Goal: Check status: Check status

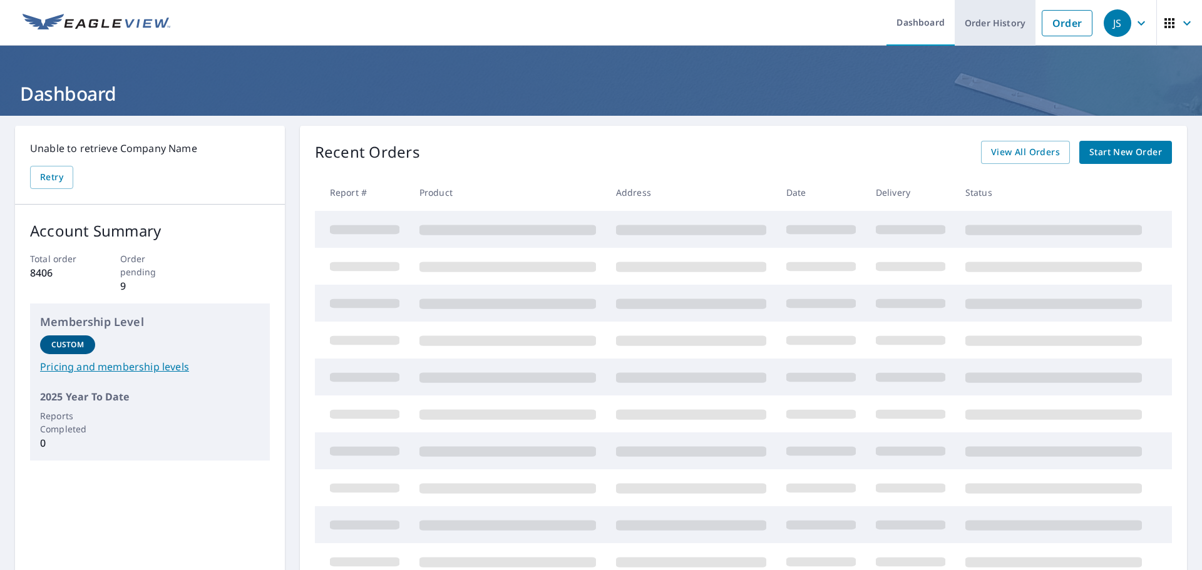
click at [986, 7] on link "Order History" at bounding box center [995, 23] width 81 height 46
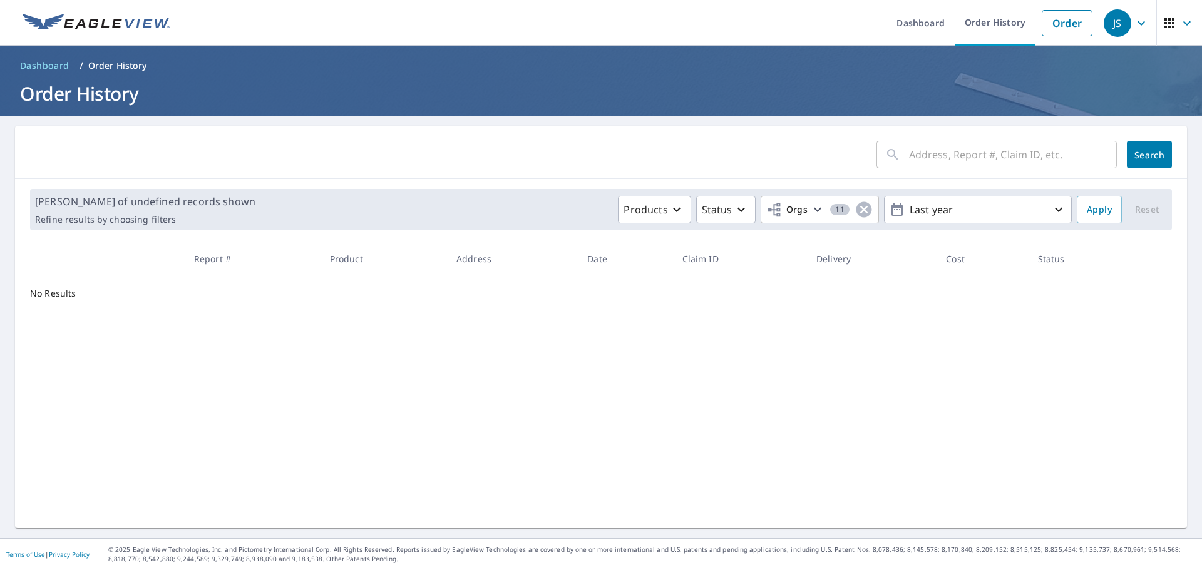
click at [1011, 150] on input "text" at bounding box center [1013, 154] width 208 height 35
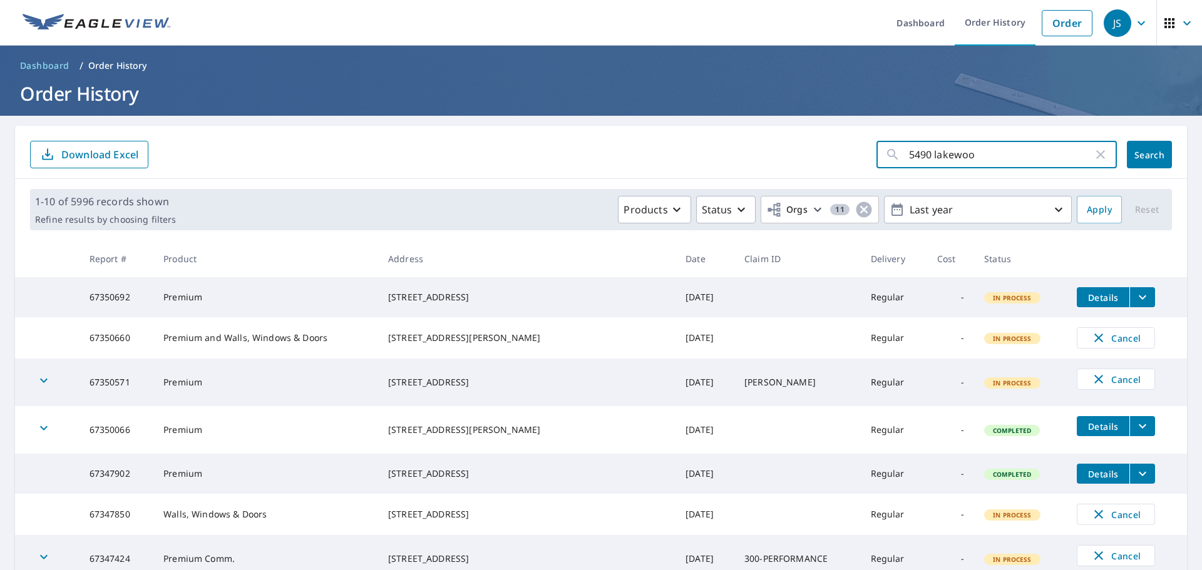
type input "5490 lakewood"
click button "Search" at bounding box center [1149, 155] width 45 height 28
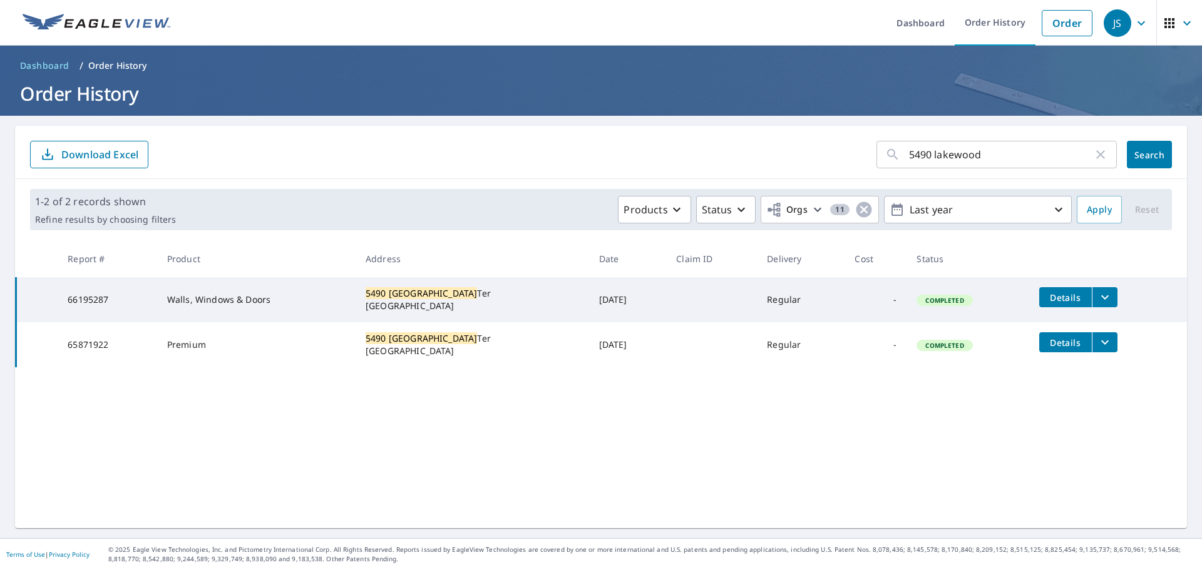
click at [1098, 339] on icon "filesDropdownBtn-65871922" at bounding box center [1105, 342] width 15 height 15
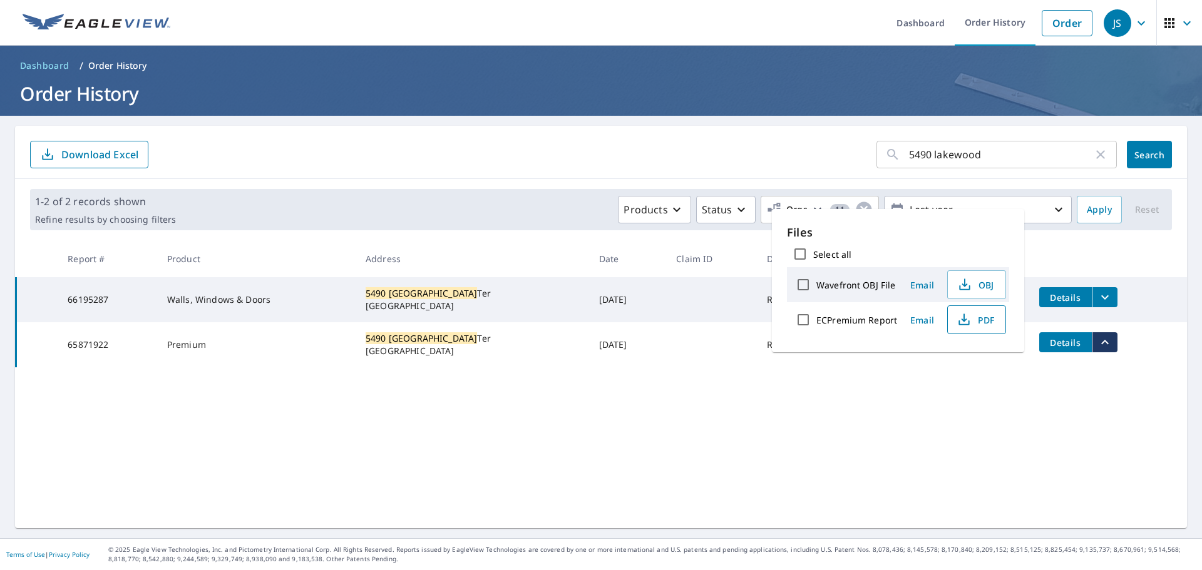
click at [963, 308] on button "PDF" at bounding box center [976, 320] width 59 height 29
drag, startPoint x: 979, startPoint y: 149, endPoint x: 767, endPoint y: 150, distance: 212.2
click at [767, 150] on form "5490 lakewood ​ Search Download Excel" at bounding box center [601, 155] width 1142 height 28
